Goal: Find specific page/section: Find specific page/section

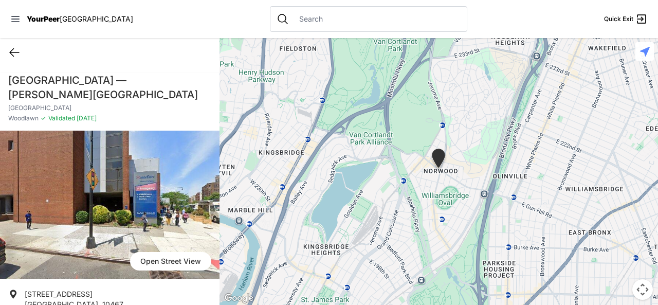
click at [13, 50] on icon at bounding box center [14, 52] width 12 height 12
select select "recentlyUpdated"
click at [13, 51] on icon at bounding box center [14, 52] width 12 height 12
